Goal: Task Accomplishment & Management: Manage account settings

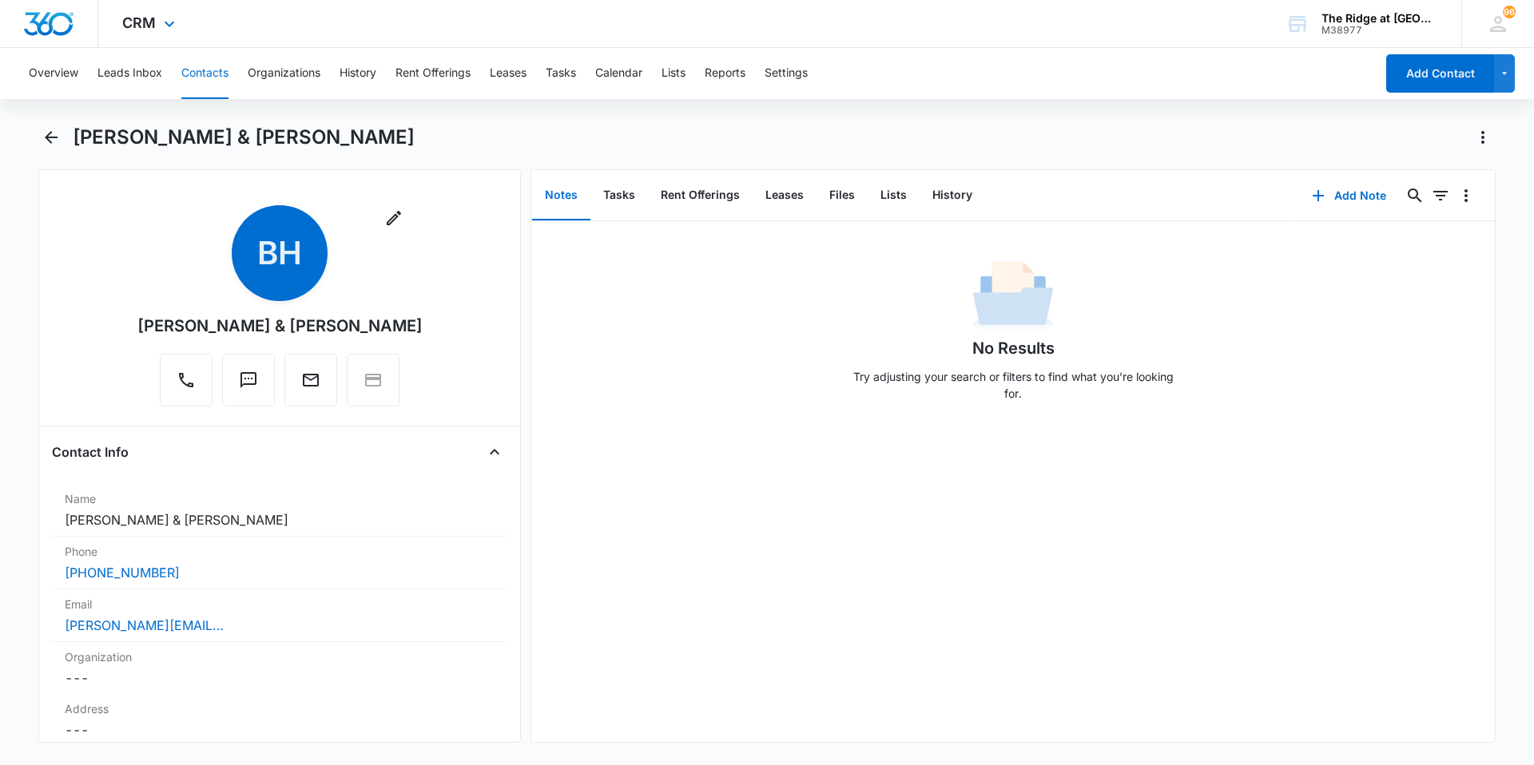
scroll to position [959, 0]
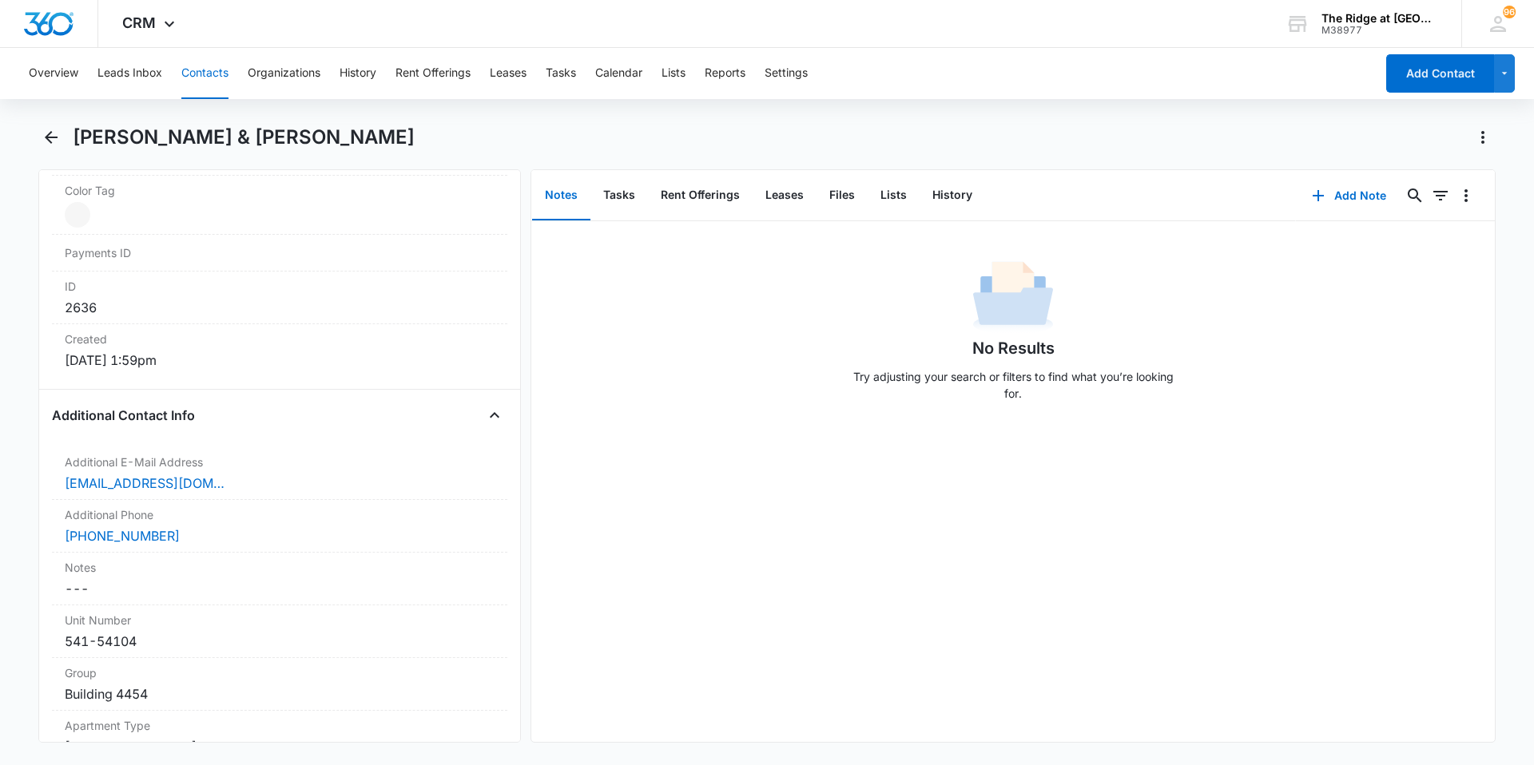
click at [217, 74] on button "Contacts" at bounding box center [204, 73] width 47 height 51
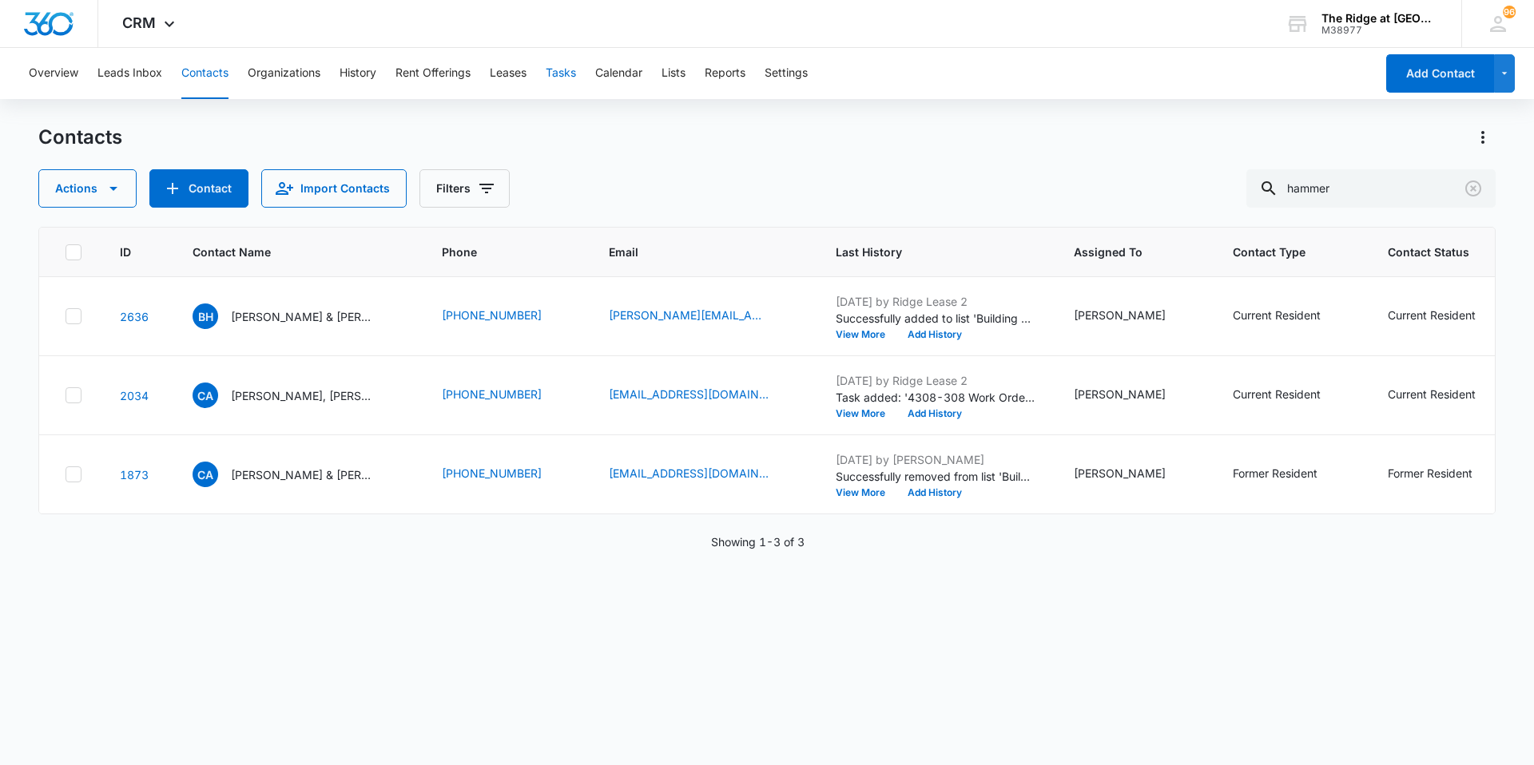
click at [575, 75] on button "Tasks" at bounding box center [561, 73] width 30 height 51
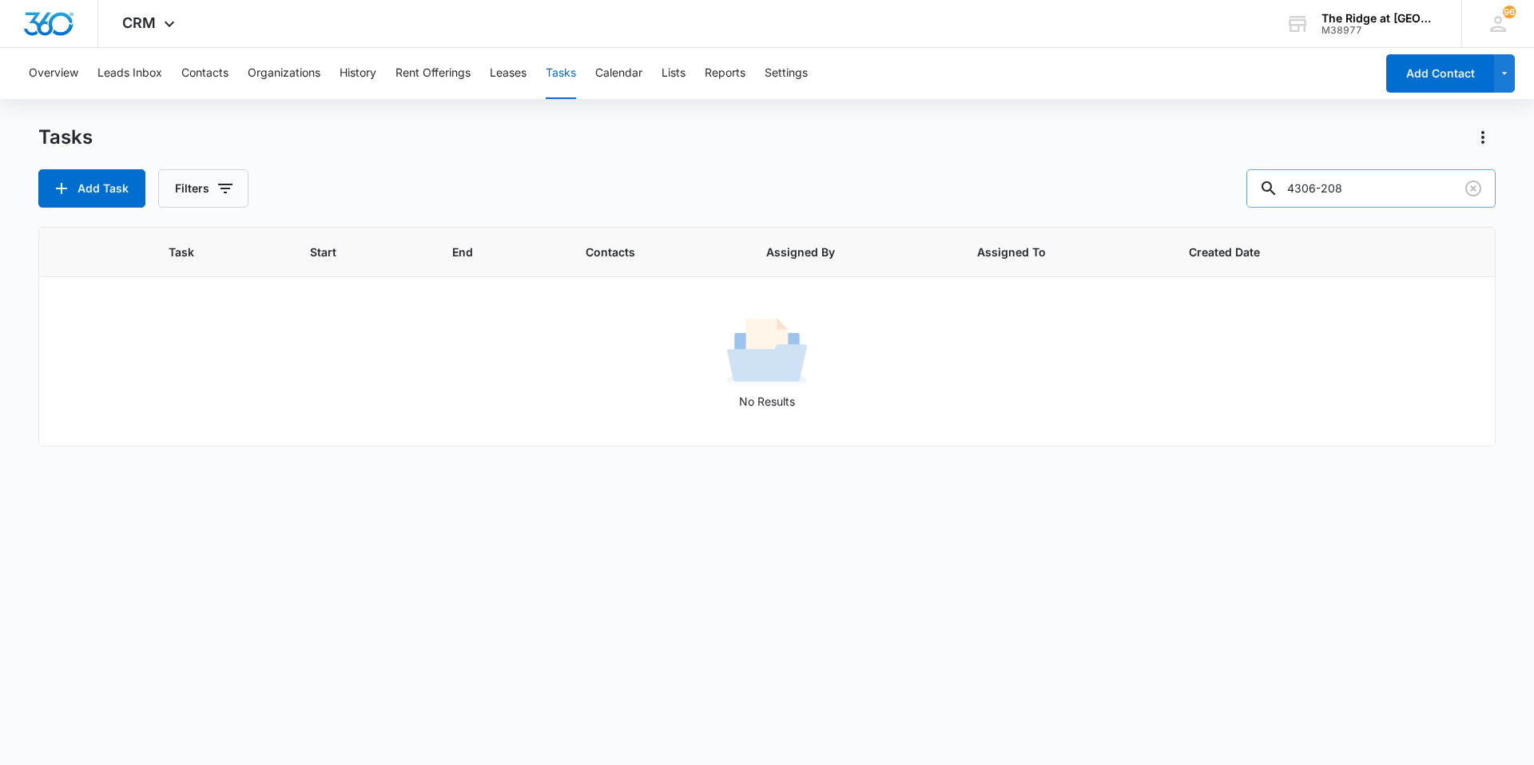
click at [1380, 187] on input "4306-208" at bounding box center [1370, 188] width 249 height 38
drag, startPoint x: 1376, startPoint y: 187, endPoint x: 1304, endPoint y: 204, distance: 74.6
click at [1304, 204] on input "4306-208" at bounding box center [1370, 188] width 249 height 38
type input "4"
type input "4406"
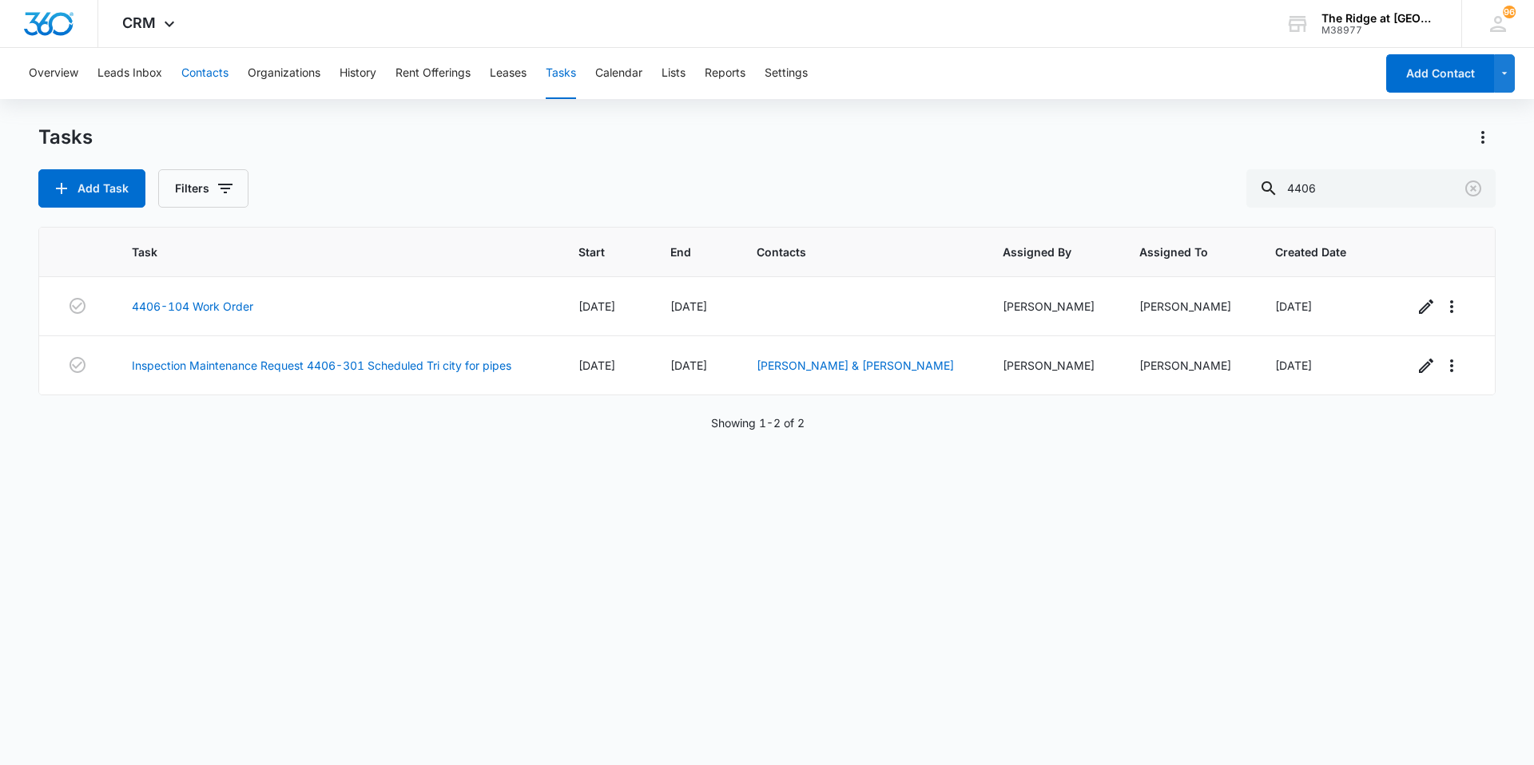
click at [206, 83] on button "Contacts" at bounding box center [204, 73] width 47 height 51
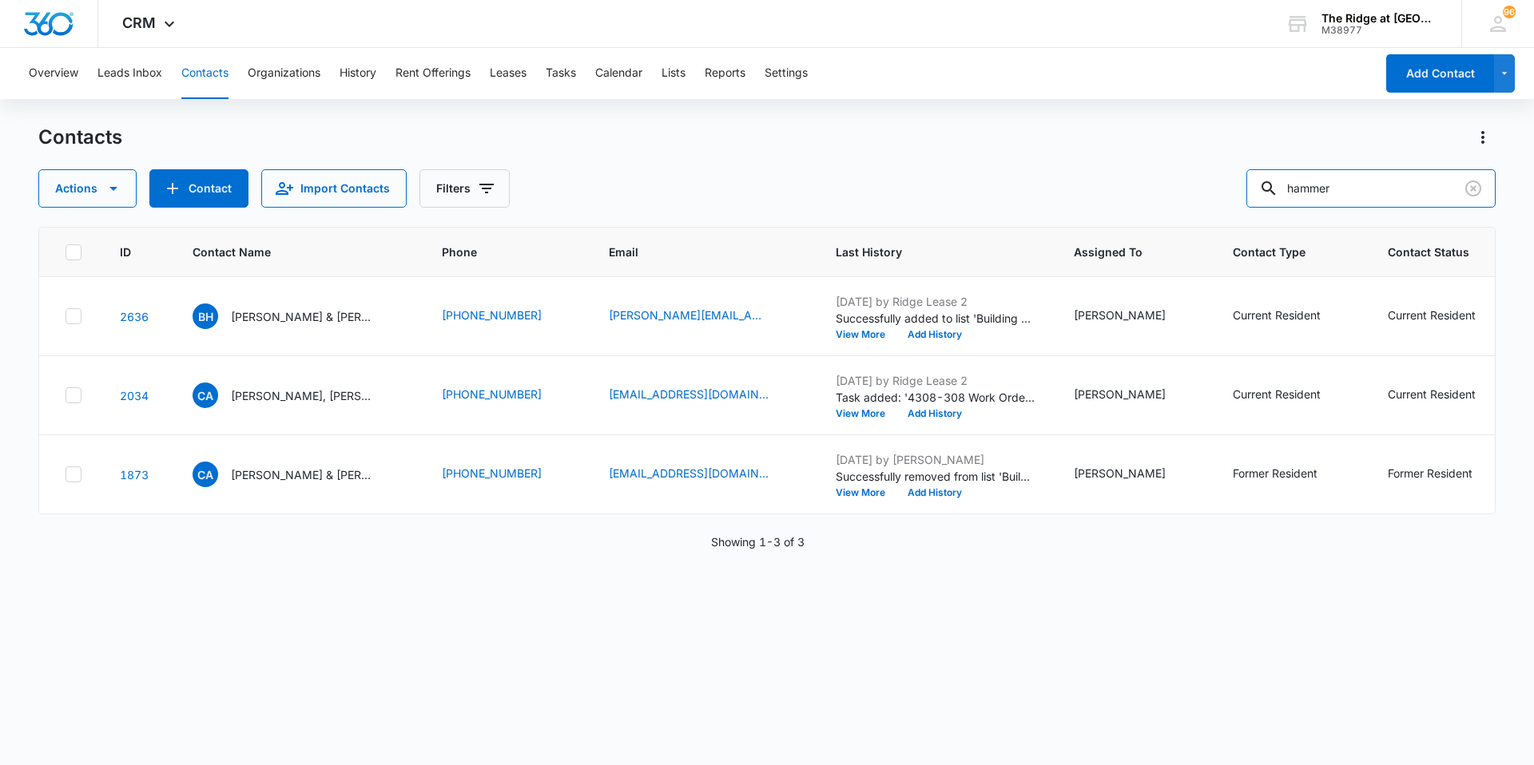
drag, startPoint x: 1387, startPoint y: 182, endPoint x: 1124, endPoint y: 194, distance: 263.1
click at [1124, 198] on div "Actions Contact Import Contacts Filters hammer" at bounding box center [766, 188] width 1457 height 38
type input "[PERSON_NAME]"
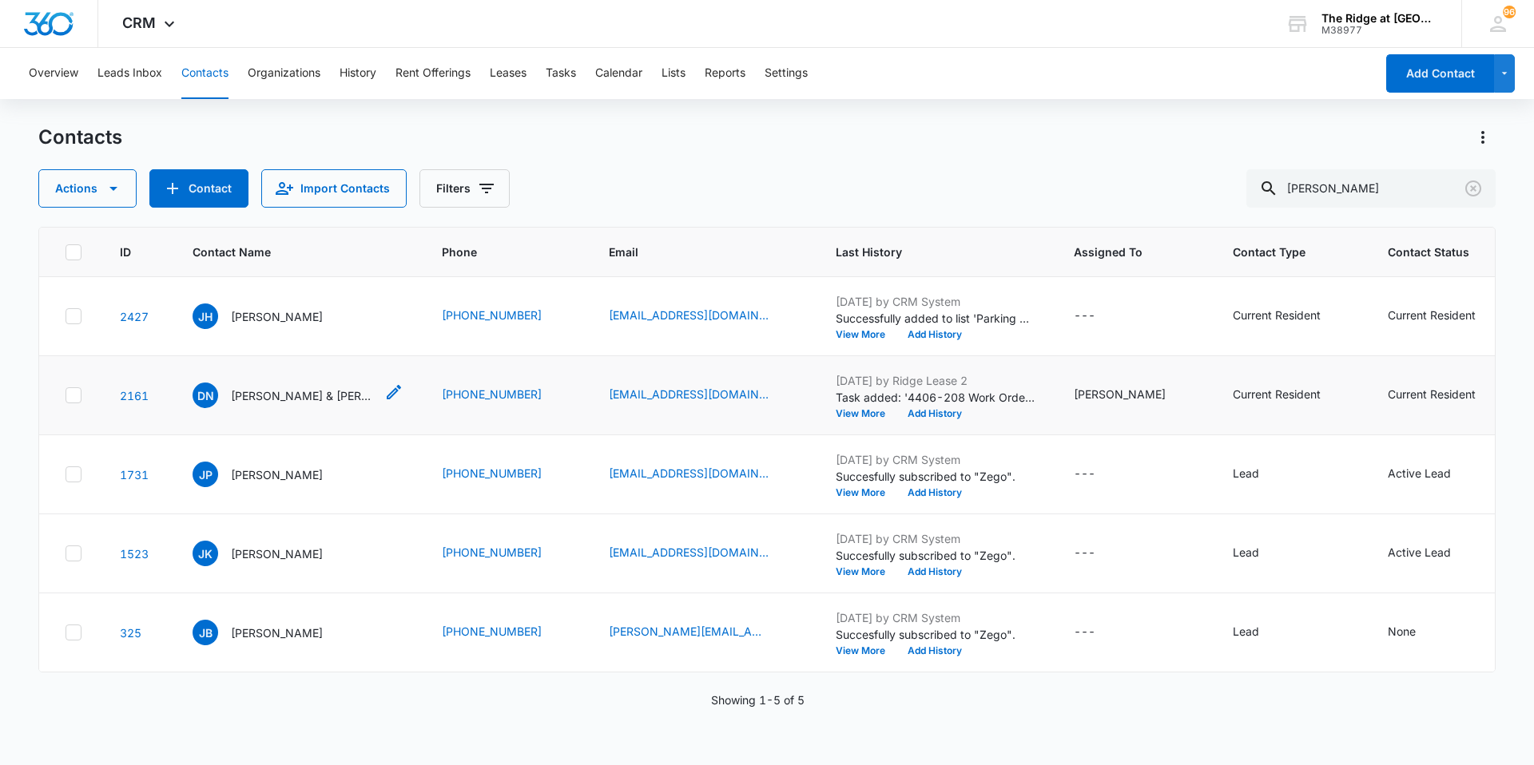
click at [264, 387] on p "[PERSON_NAME] & [PERSON_NAME]" at bounding box center [303, 395] width 144 height 17
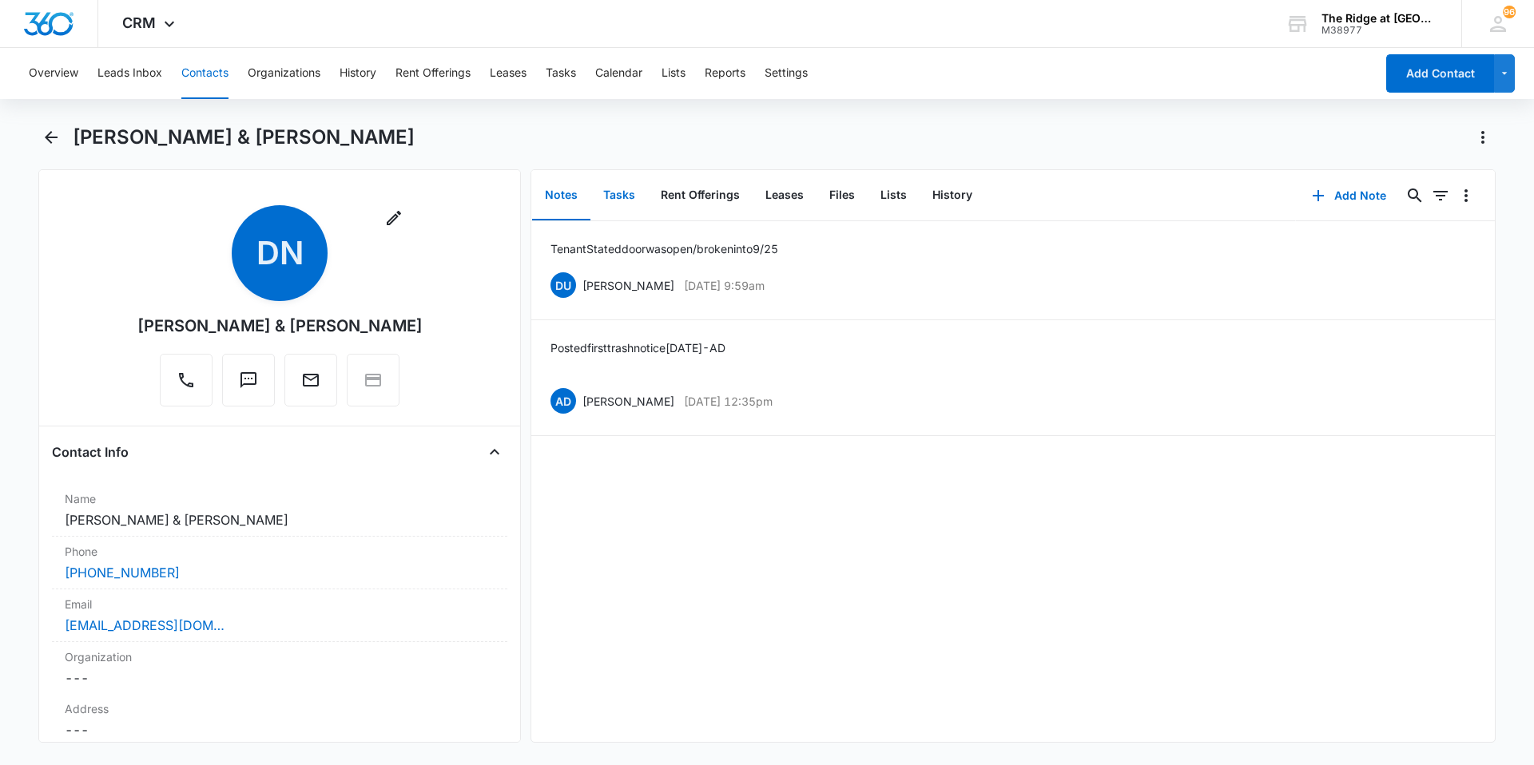
click at [615, 194] on button "Tasks" at bounding box center [619, 196] width 58 height 50
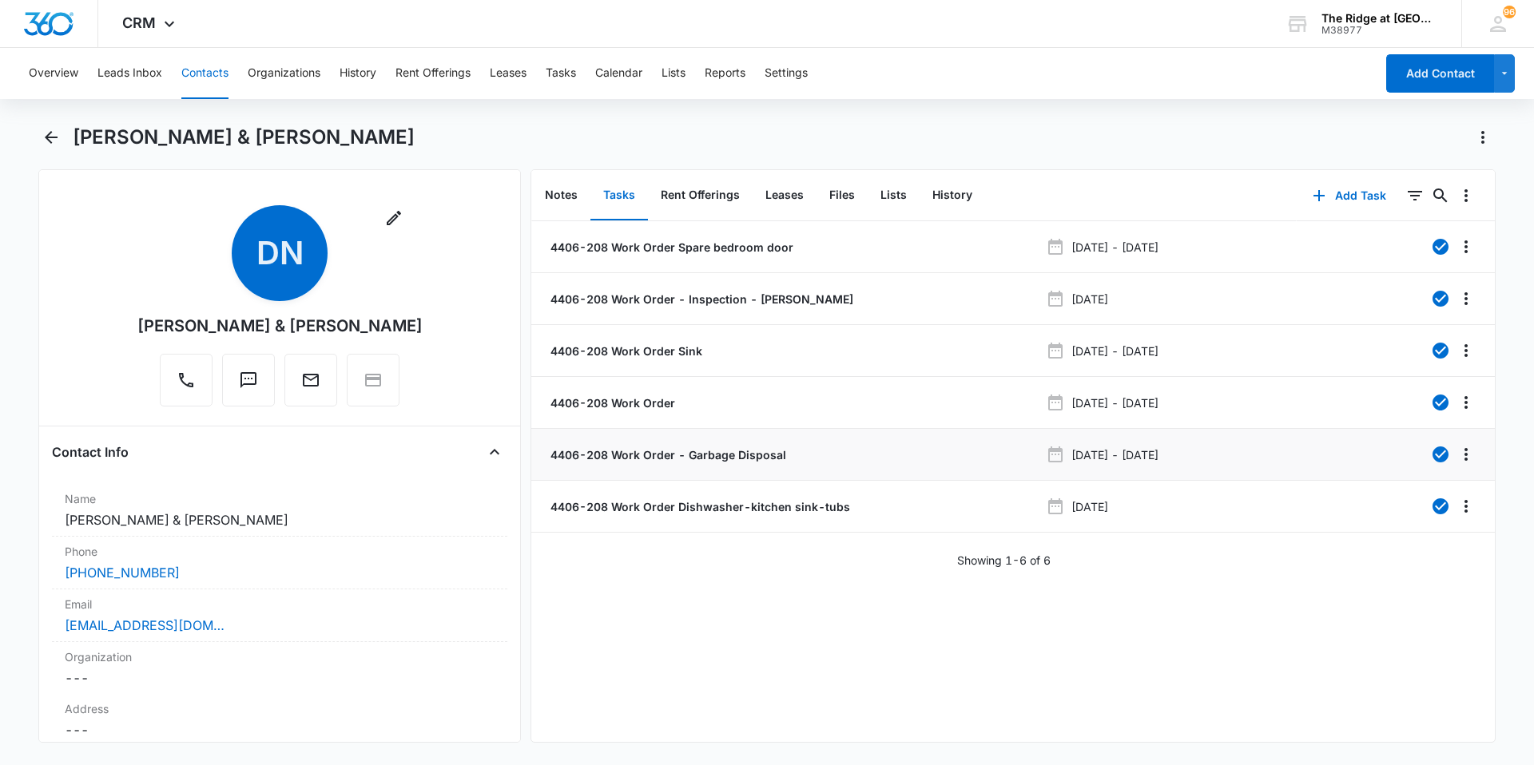
click at [893, 466] on li "4406-208 Work Order - Garbage Disposal [DATE] - [DATE]" at bounding box center [1012, 455] width 963 height 52
click at [1349, 462] on div at bounding box center [1401, 455] width 104 height 26
click at [1456, 447] on icon "Overflow Menu" at bounding box center [1465, 454] width 19 height 19
click at [1297, 426] on li "4406-208 Work Order [DATE] - [DATE]" at bounding box center [1012, 403] width 963 height 52
click at [1300, 457] on div "[DATE] - [DATE]" at bounding box center [1198, 454] width 304 height 19
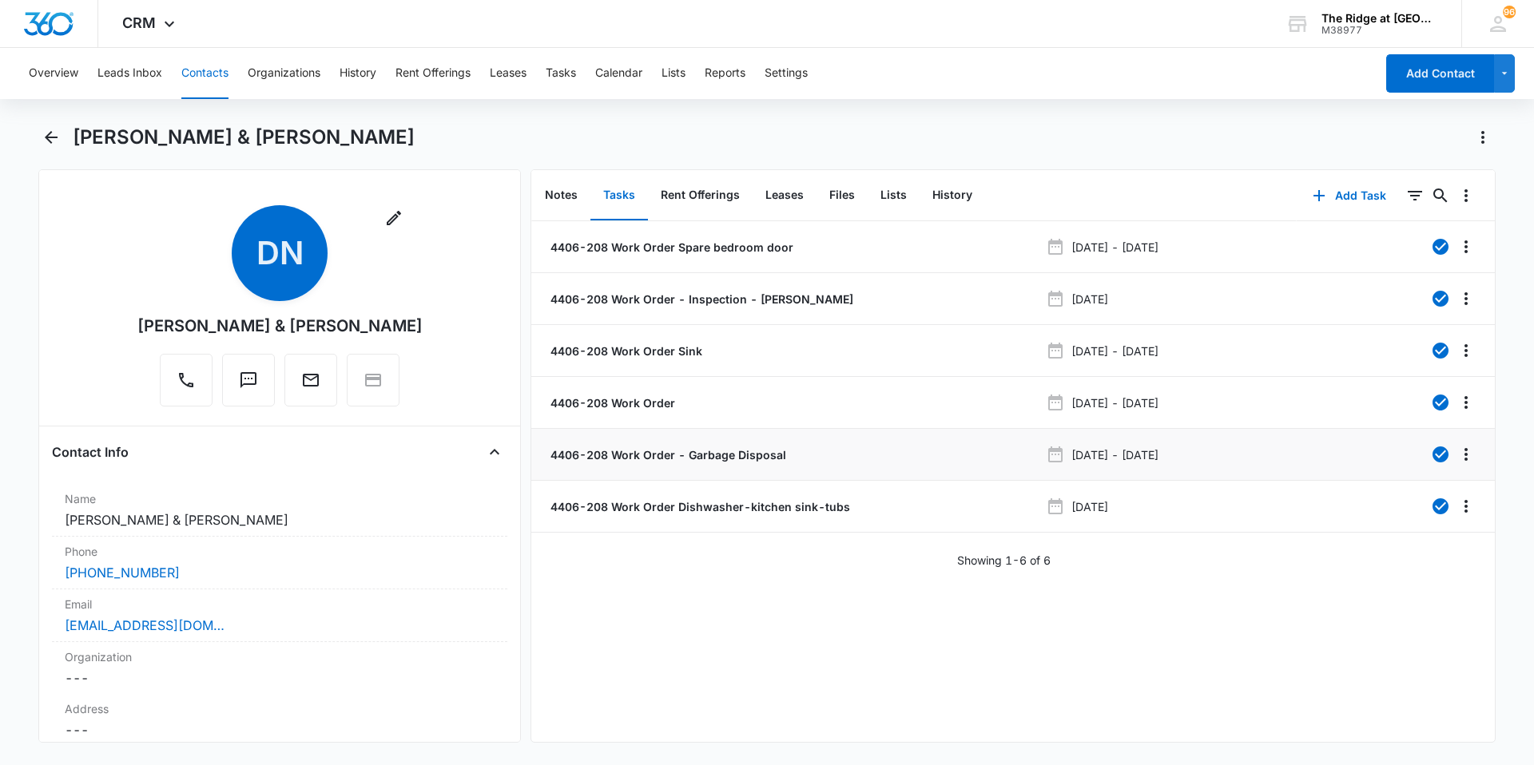
click at [606, 449] on p "4406-208 Work Order - Garbage Disposal" at bounding box center [666, 455] width 239 height 17
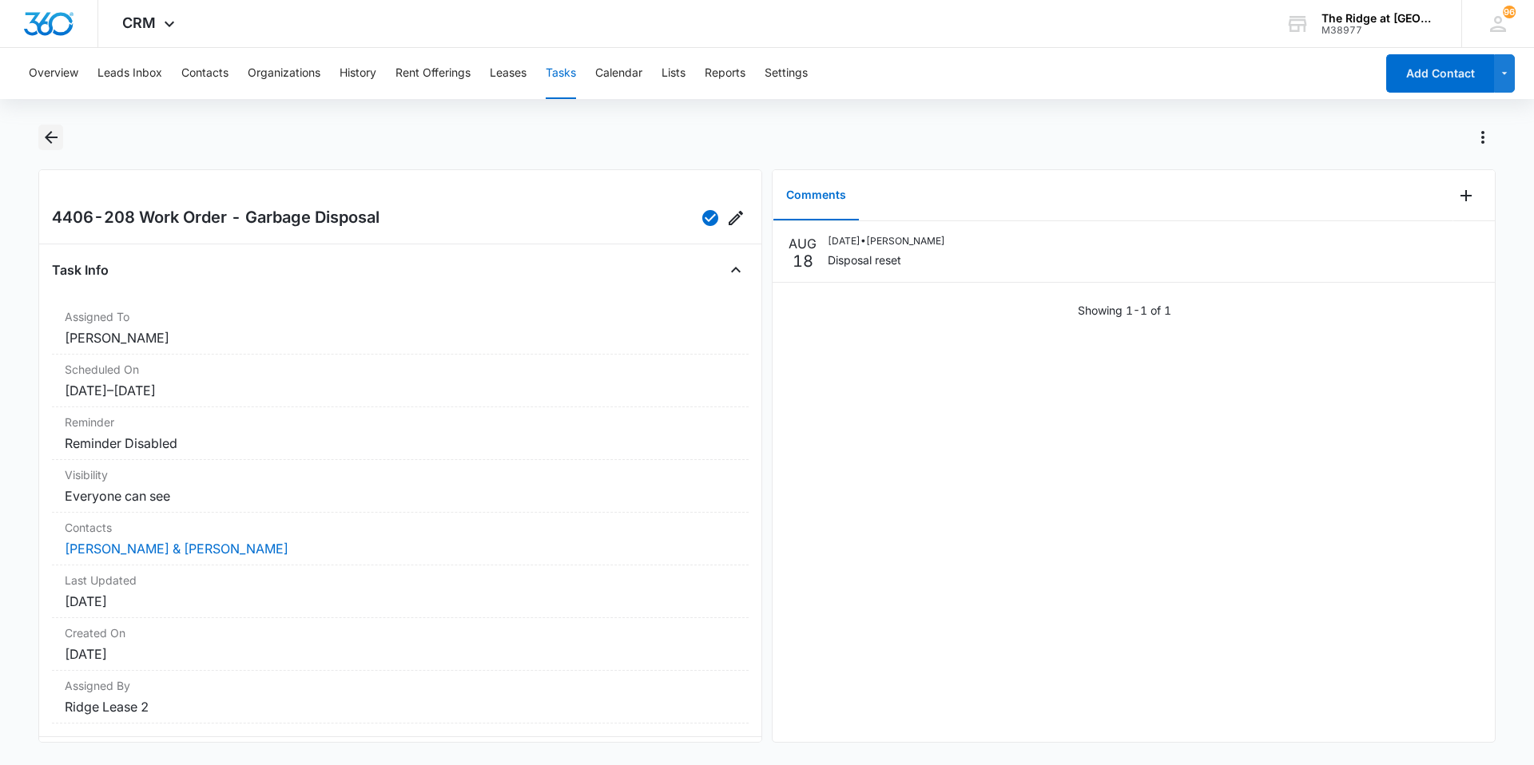
click at [60, 146] on icon "Back" at bounding box center [51, 137] width 19 height 19
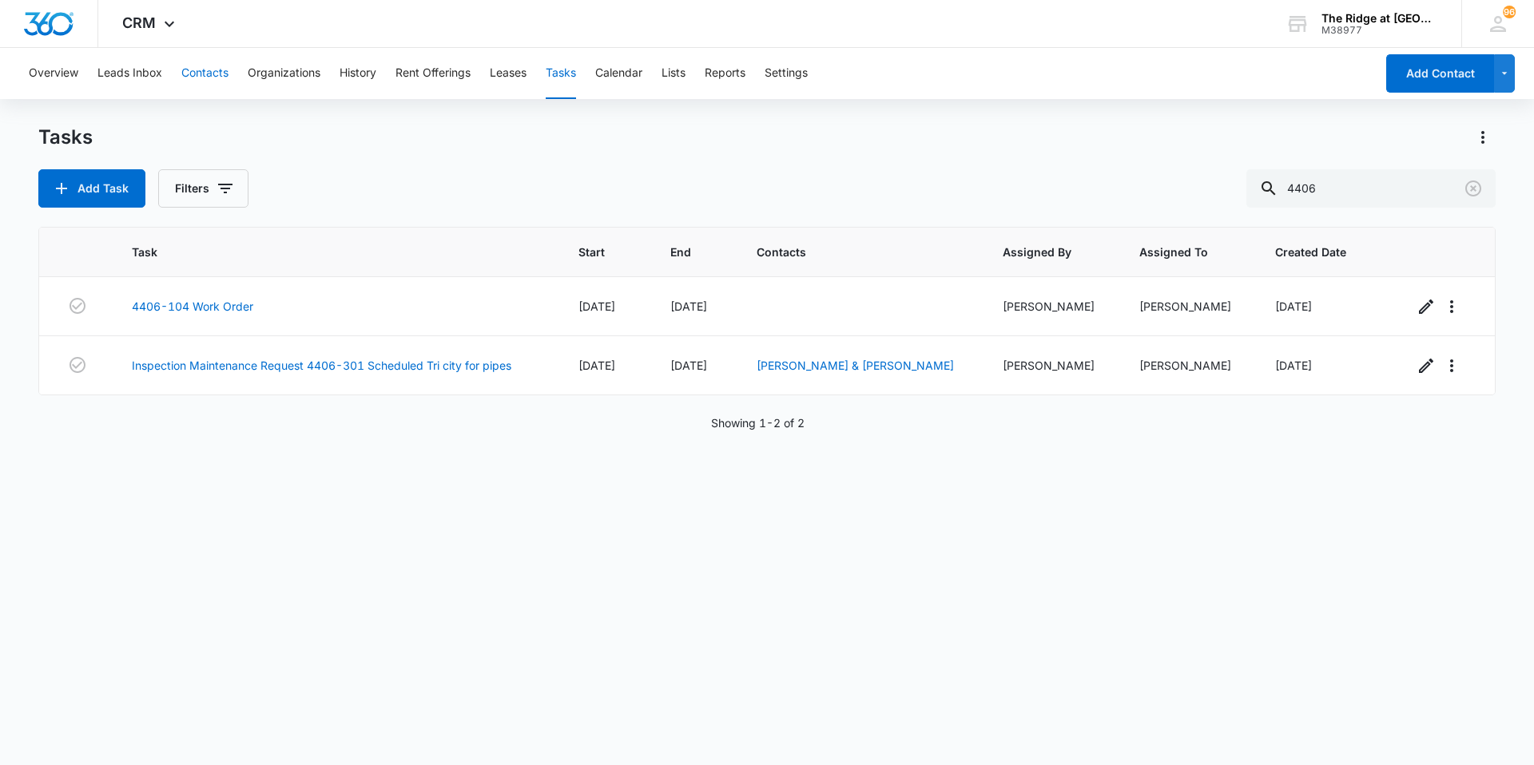
click at [201, 82] on button "Contacts" at bounding box center [204, 73] width 47 height 51
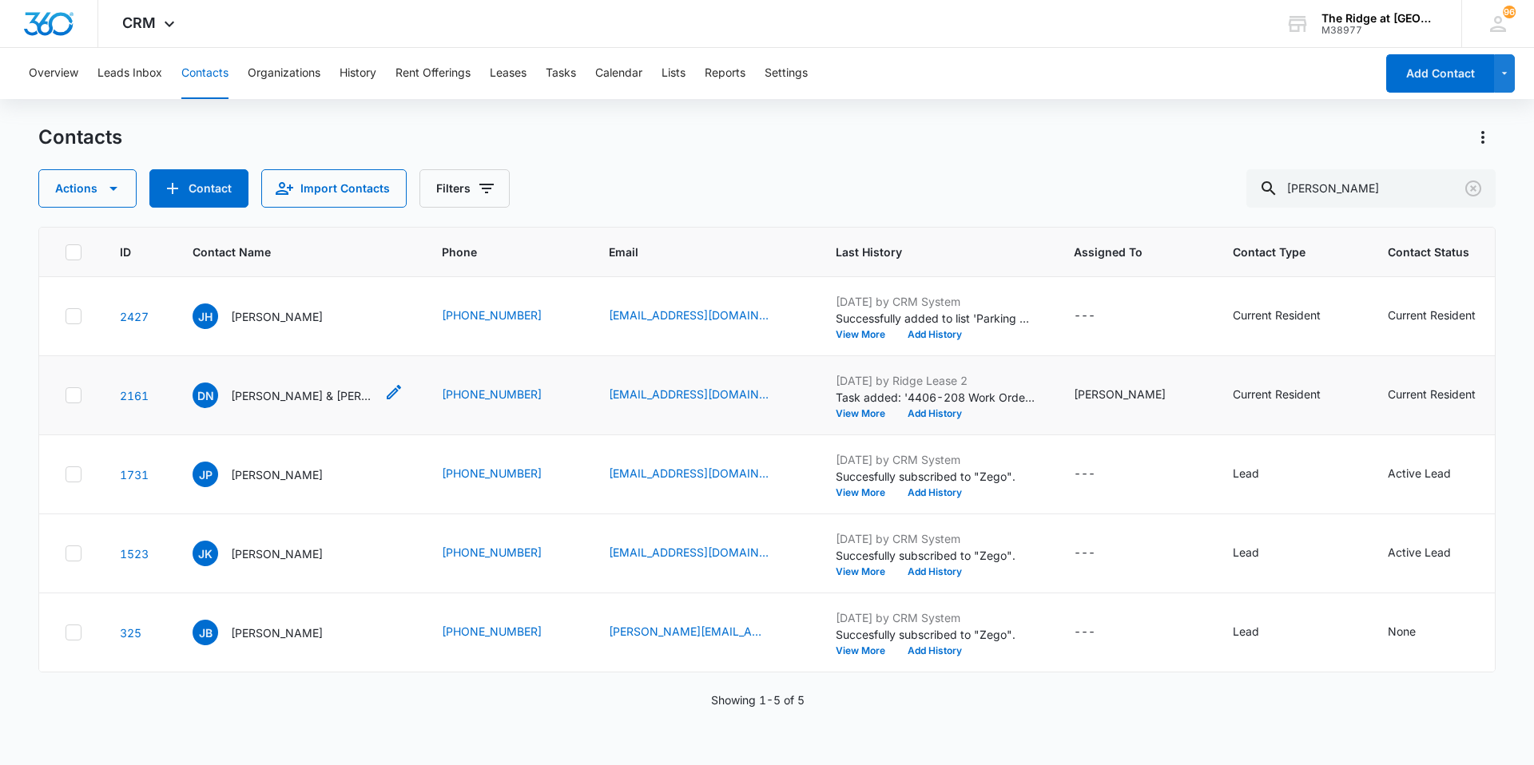
click at [280, 399] on p "[PERSON_NAME] & [PERSON_NAME]" at bounding box center [303, 395] width 144 height 17
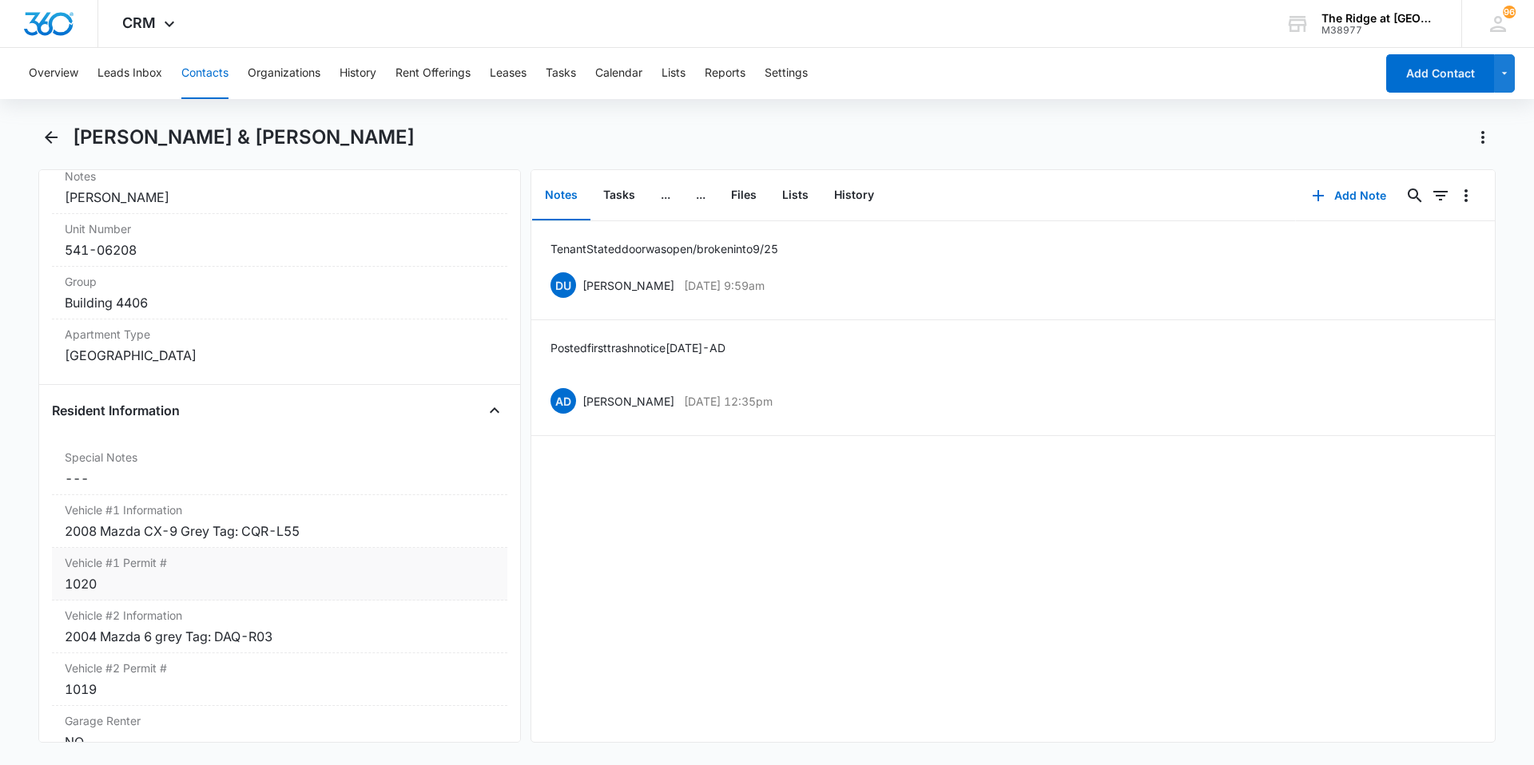
scroll to position [1358, 0]
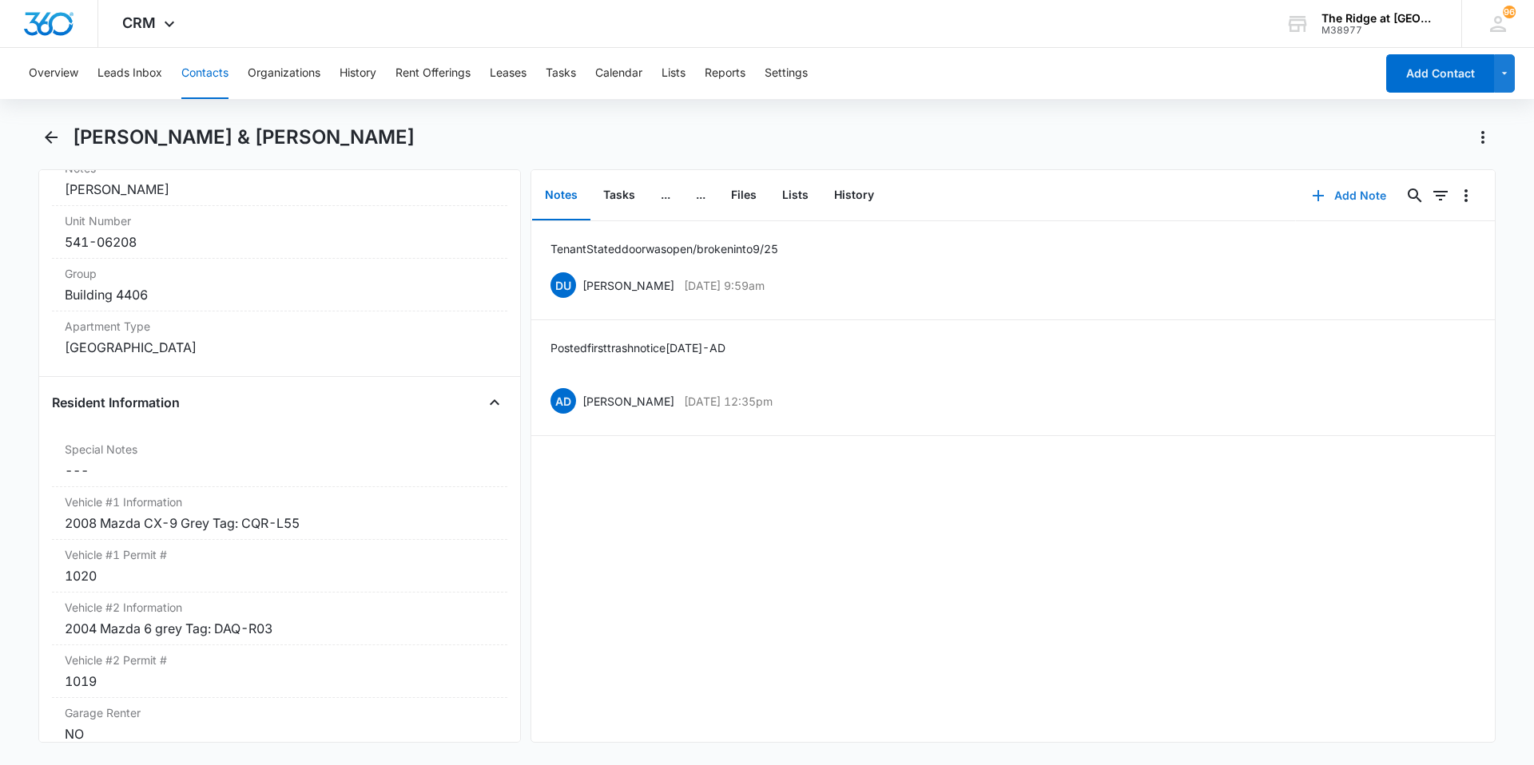
click at [1330, 197] on button "Add Note" at bounding box center [1349, 196] width 106 height 38
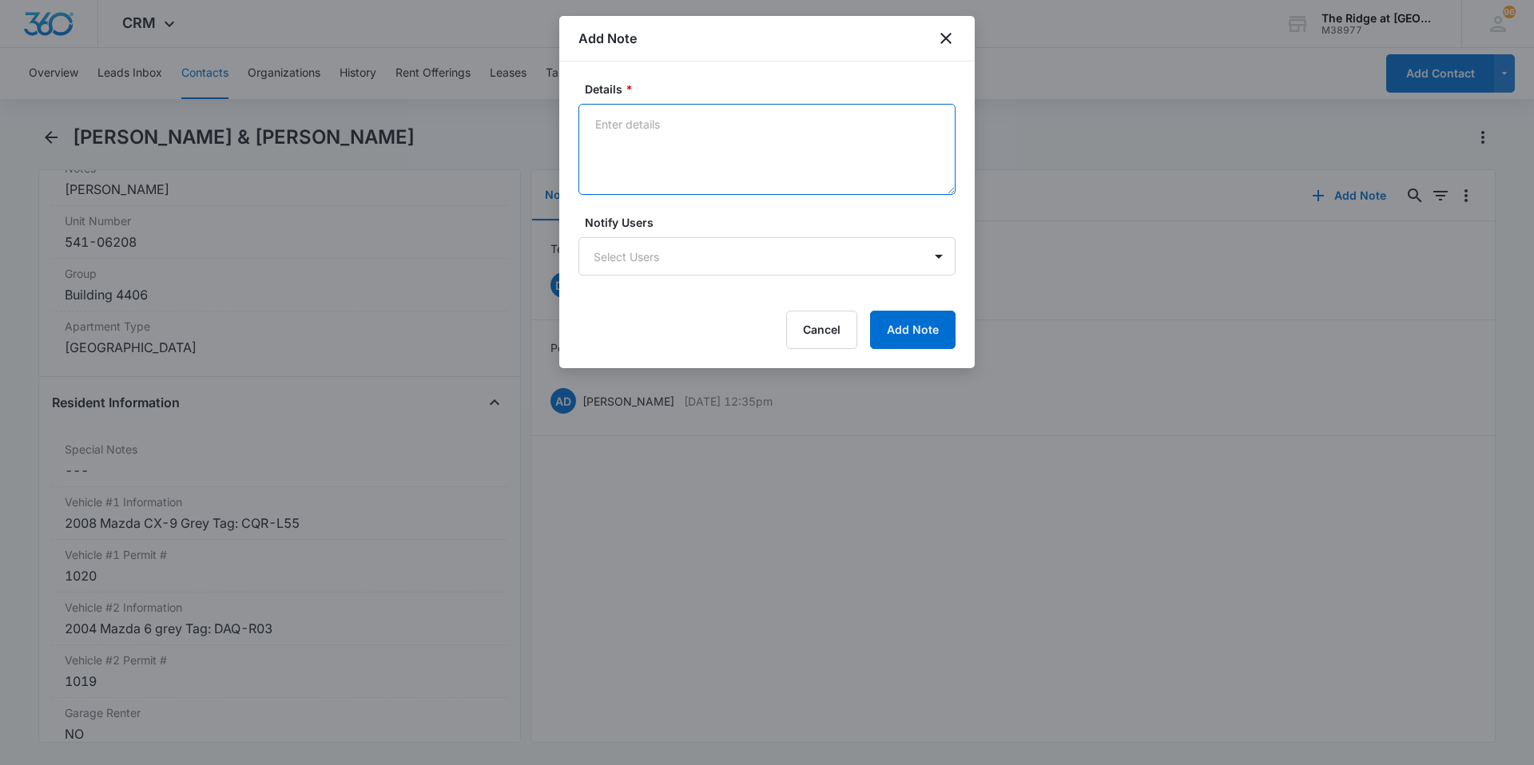
click at [641, 115] on textarea "Details *" at bounding box center [766, 149] width 377 height 91
type textarea "M"
type textarea "4408-207"
click at [809, 336] on button "Cancel" at bounding box center [821, 330] width 71 height 38
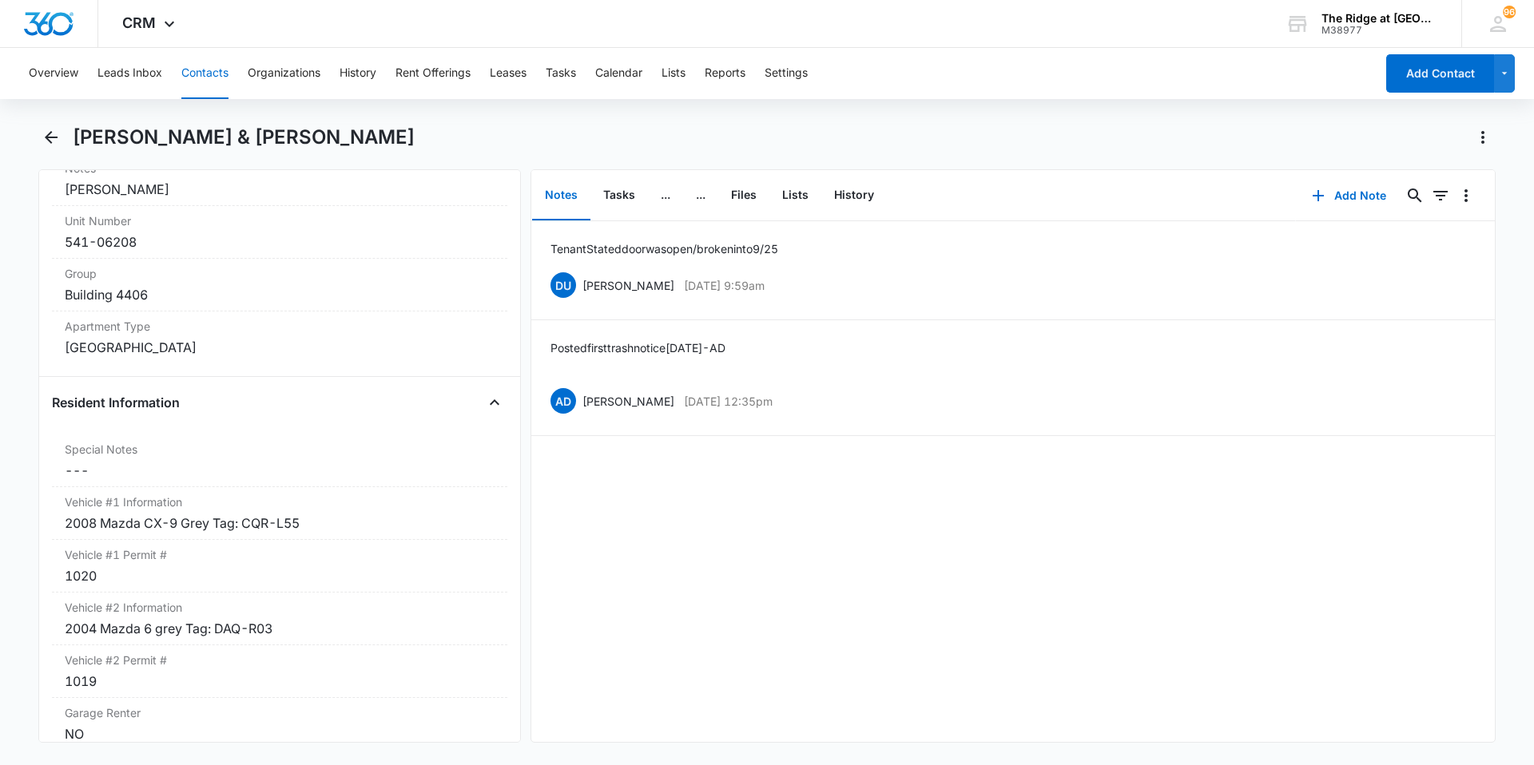
click at [215, 73] on button "Contacts" at bounding box center [204, 73] width 47 height 51
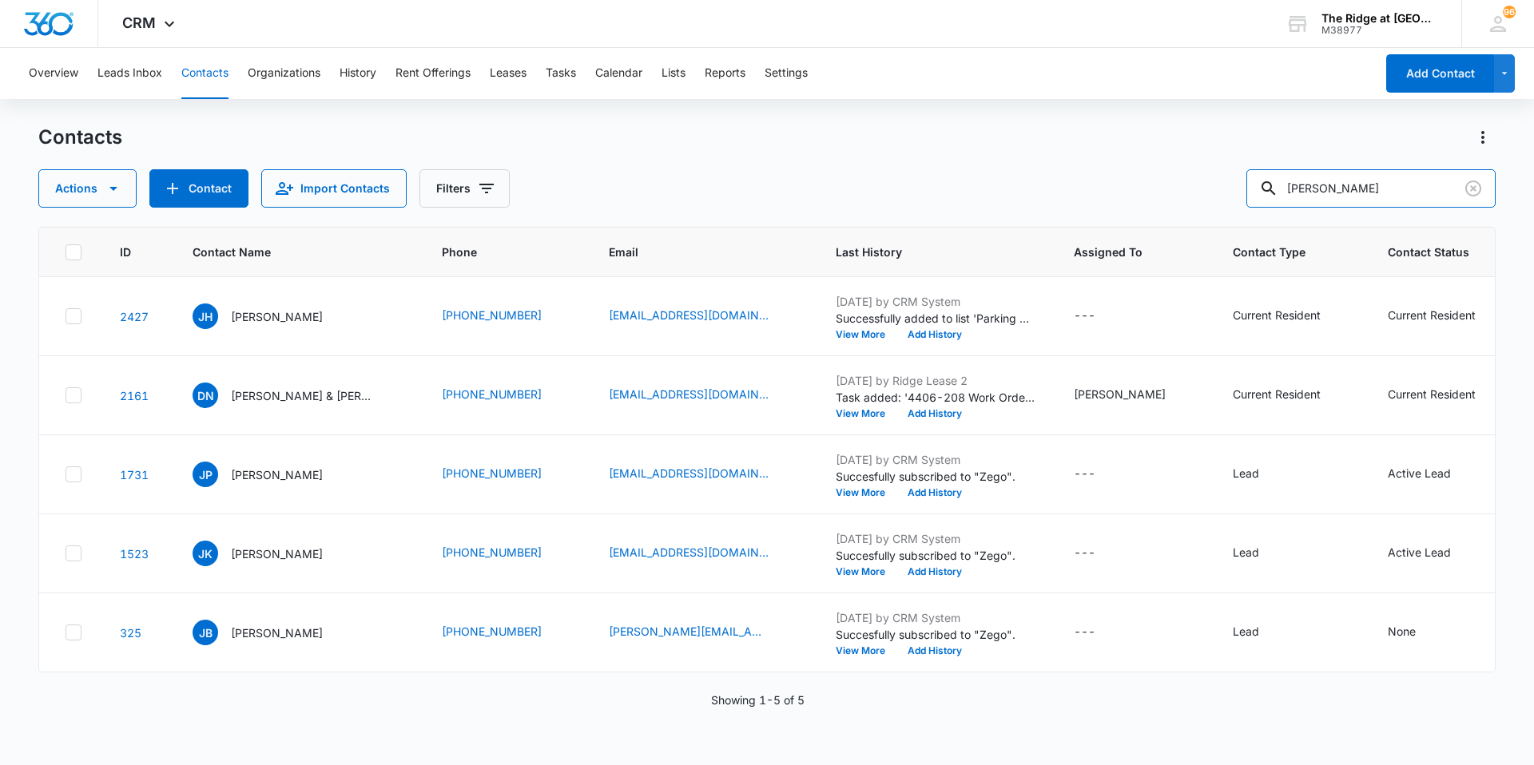
drag, startPoint x: 1358, startPoint y: 188, endPoint x: 1255, endPoint y: 212, distance: 105.8
click at [1256, 215] on div "Contacts Actions Contact Import Contacts Filters [PERSON_NAME] ID Contact Name …" at bounding box center [766, 444] width 1457 height 639
